Goal: Transaction & Acquisition: Download file/media

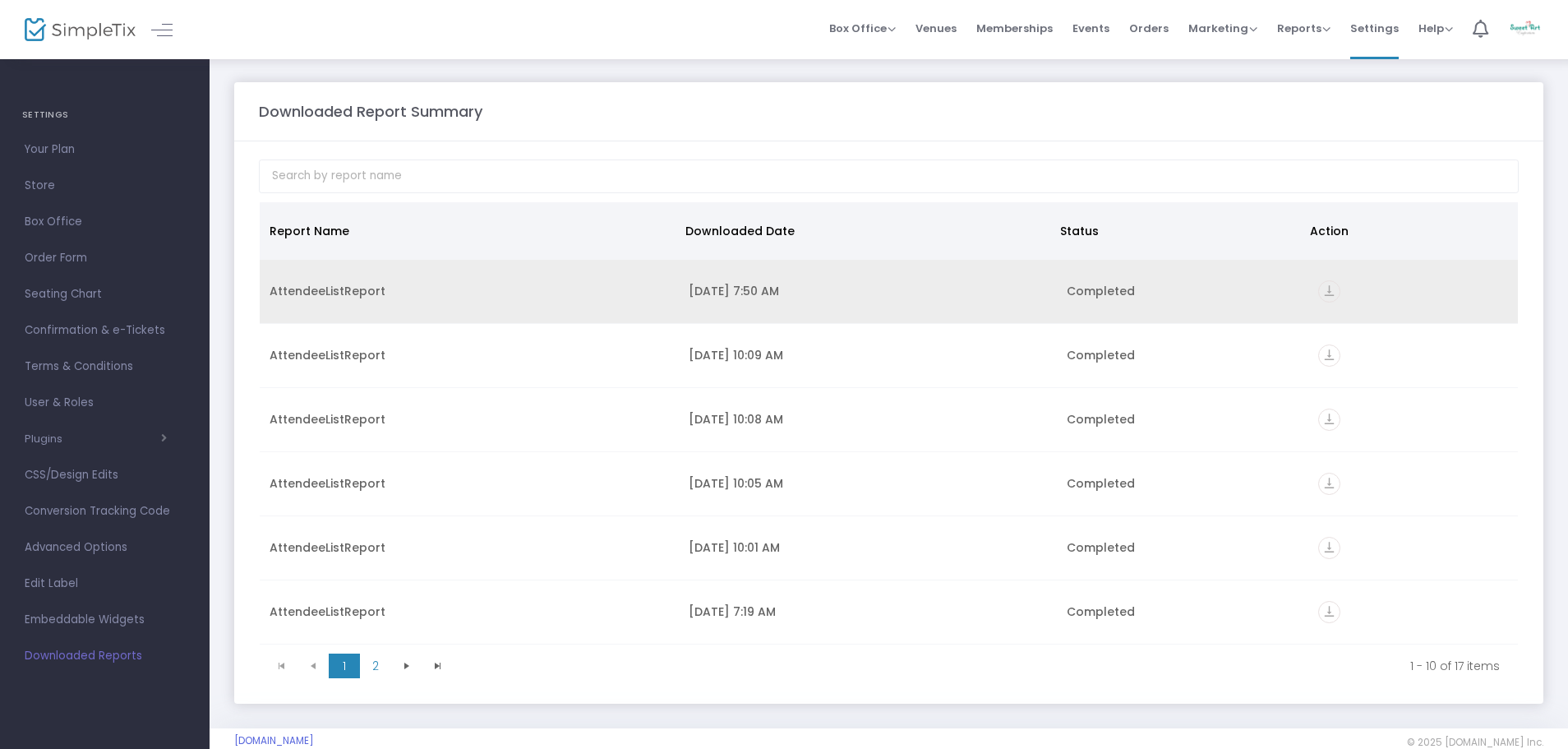
click at [870, 303] on td "[DATE] 7:50 AM" at bounding box center [866, 292] width 377 height 64
click at [341, 293] on div "AttendeeListReport" at bounding box center [470, 291] width 400 height 16
click at [1326, 298] on icon "vertical_align_bottom" at bounding box center [1329, 291] width 22 height 22
